Goal: Task Accomplishment & Management: Use online tool/utility

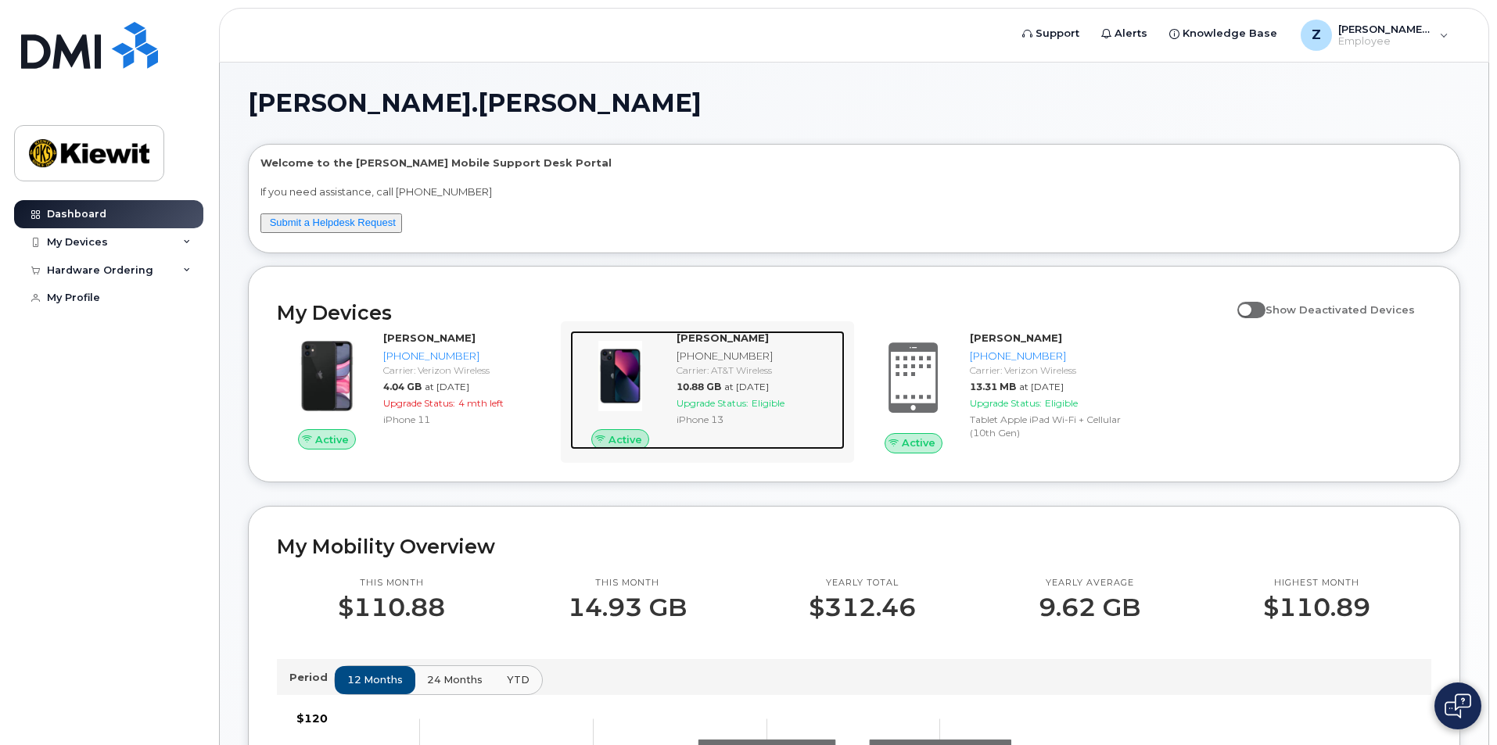
click at [728, 420] on div "iPhone 13" at bounding box center [757, 419] width 162 height 13
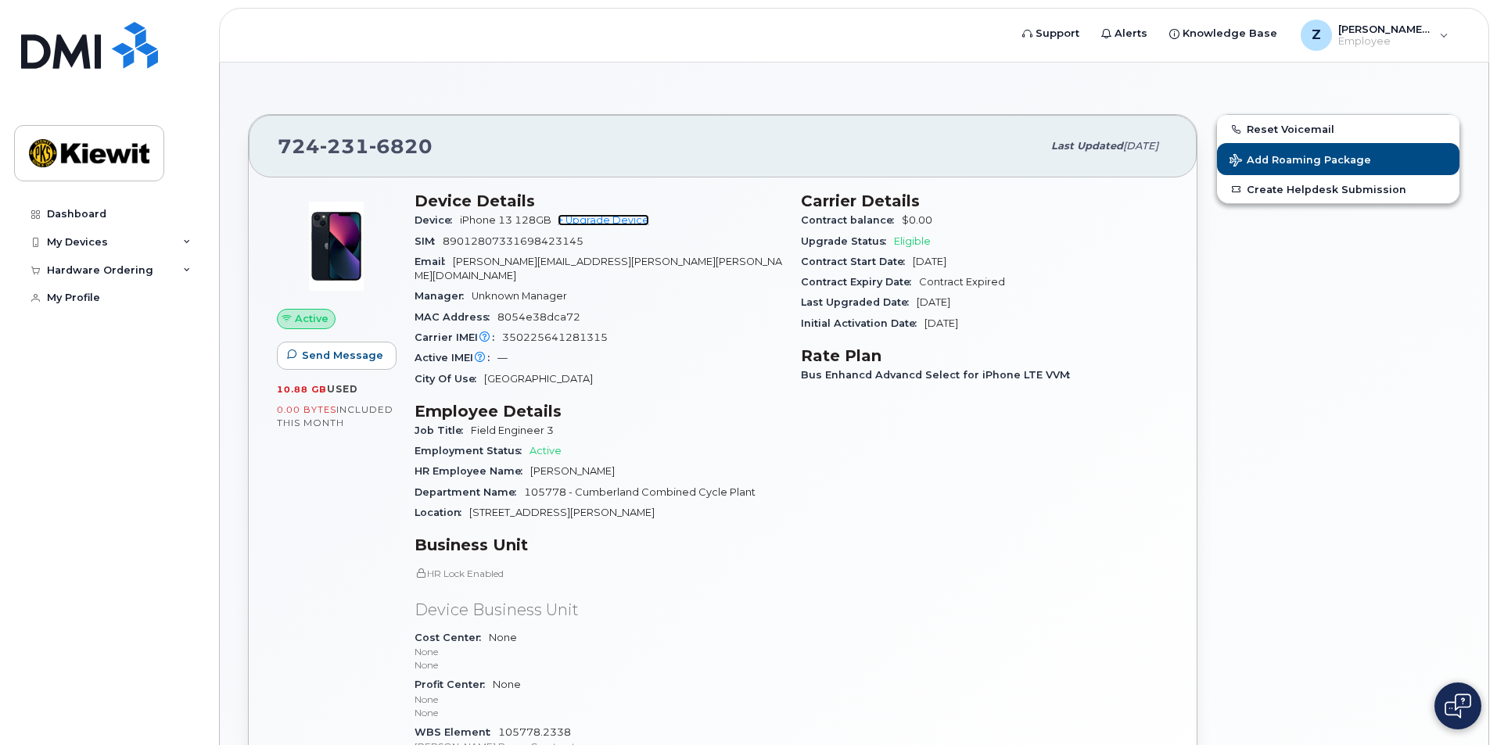
click at [615, 217] on link "+ Upgrade Device" at bounding box center [603, 220] width 91 height 12
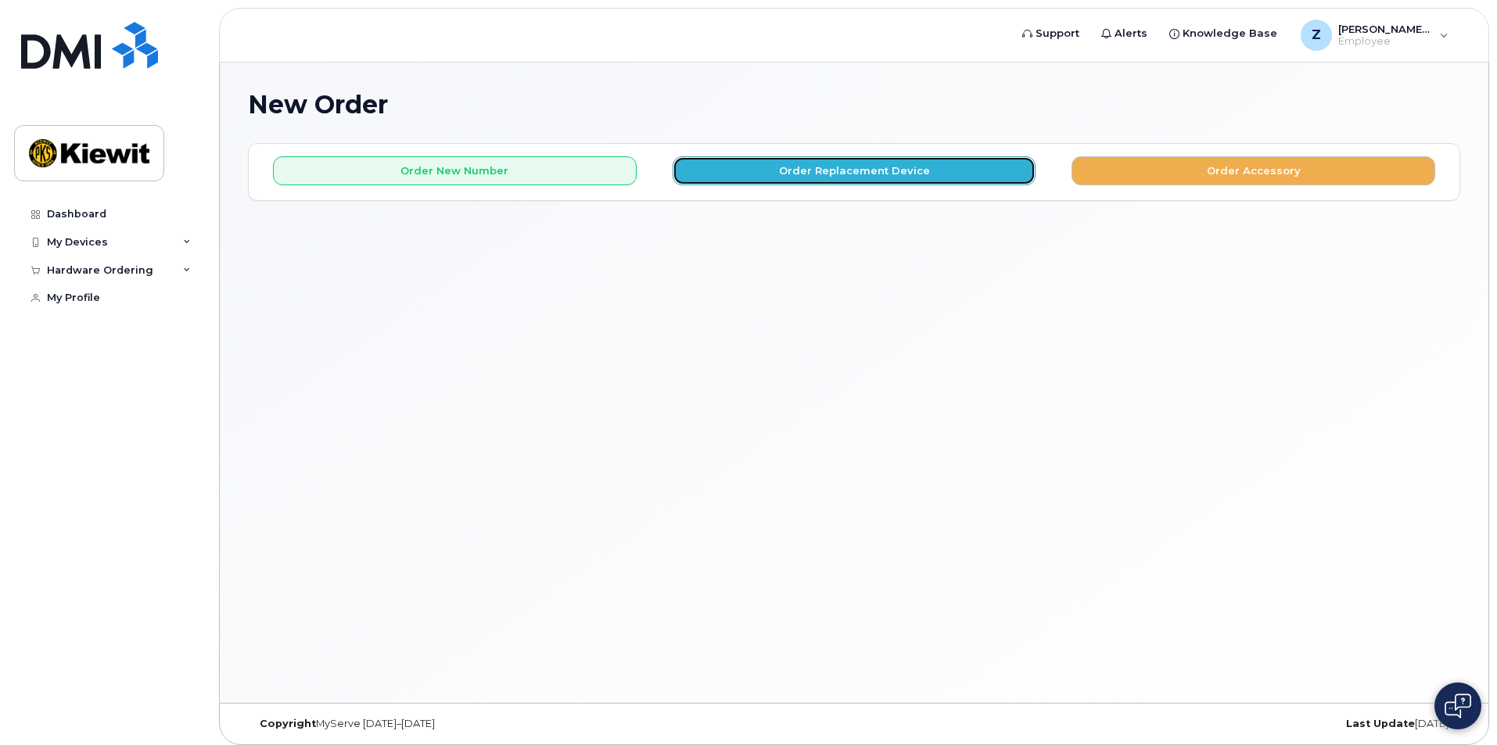
click at [823, 173] on button "Order Replacement Device" at bounding box center [855, 170] width 364 height 29
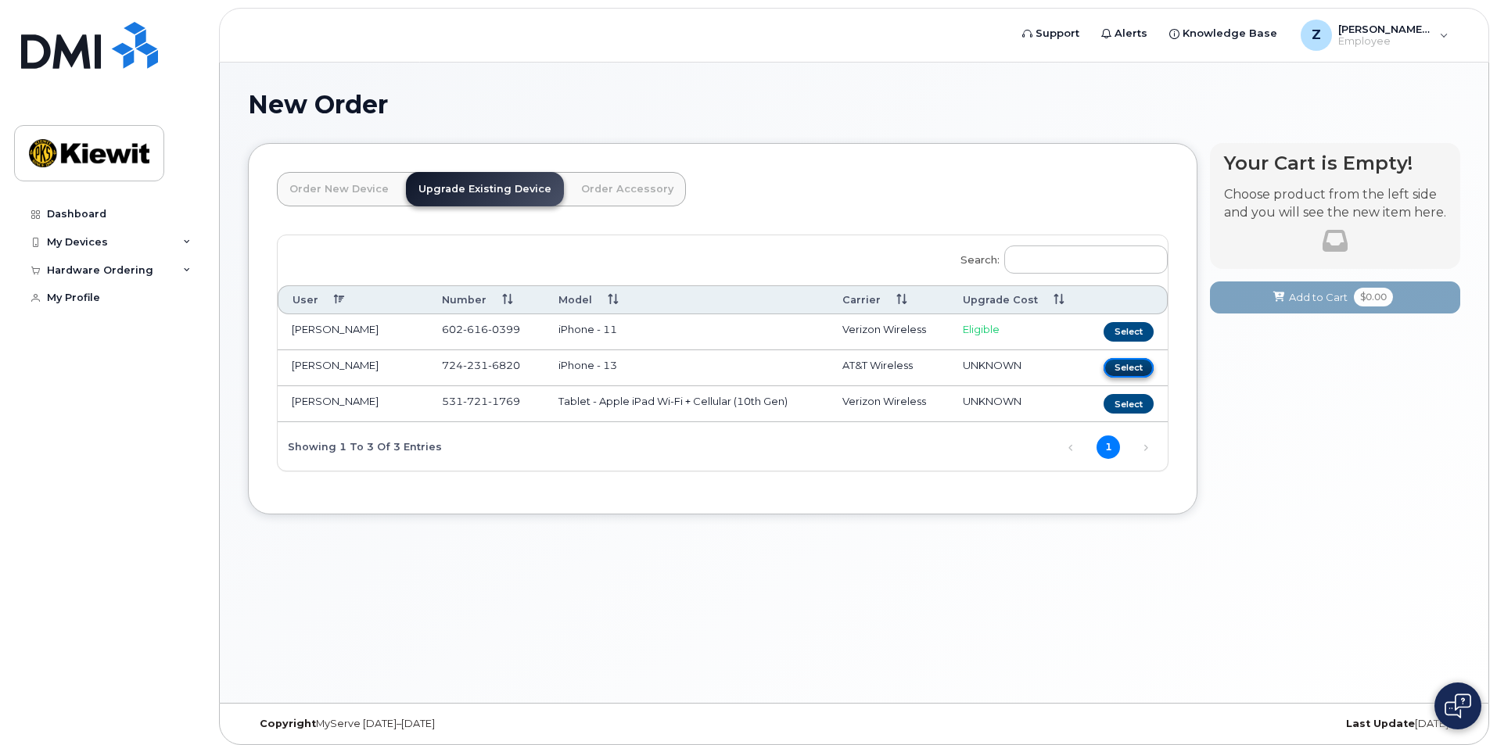
click at [1129, 368] on button "Select" at bounding box center [1128, 368] width 50 height 20
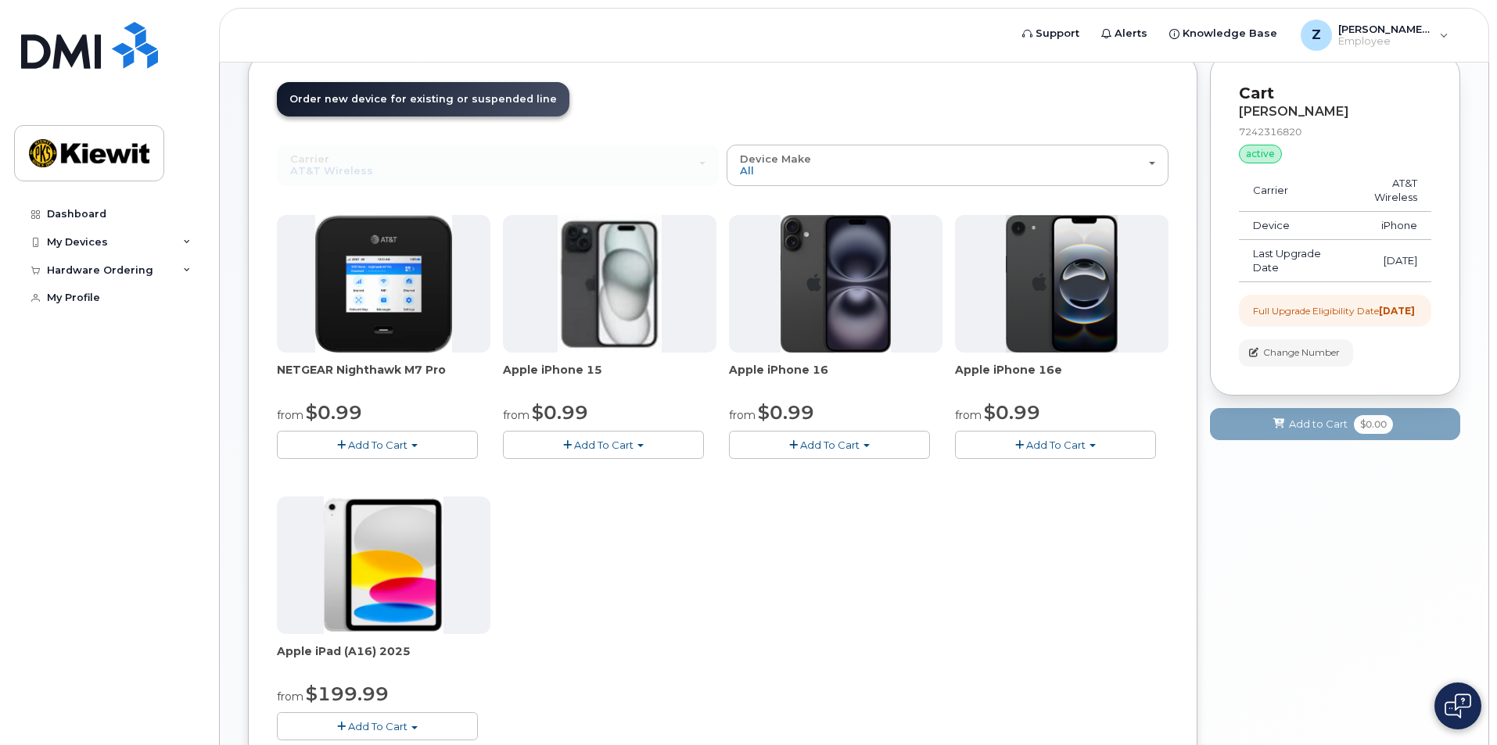
scroll to position [104, 0]
